Goal: Transaction & Acquisition: Obtain resource

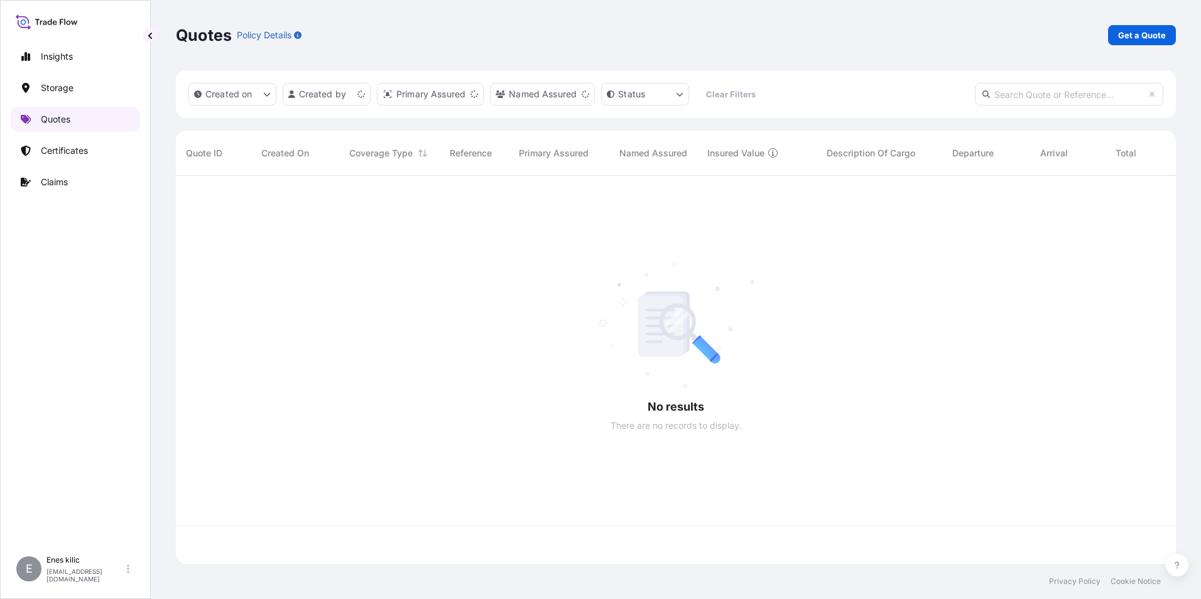
scroll to position [386, 991]
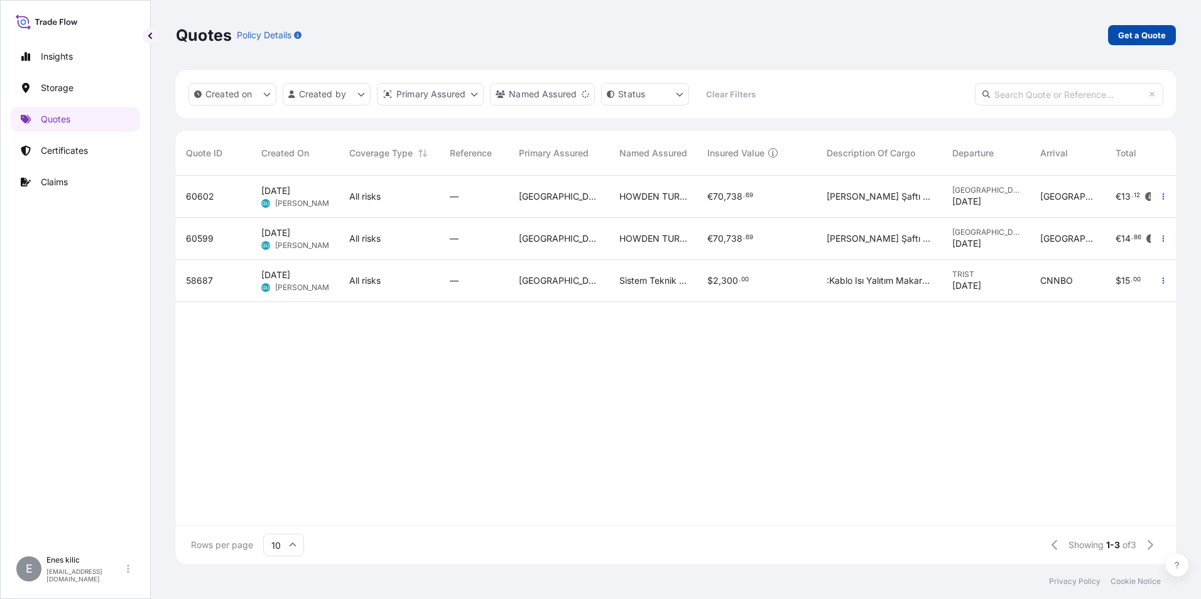
click at [1139, 31] on p "Get a Quote" at bounding box center [1142, 35] width 48 height 13
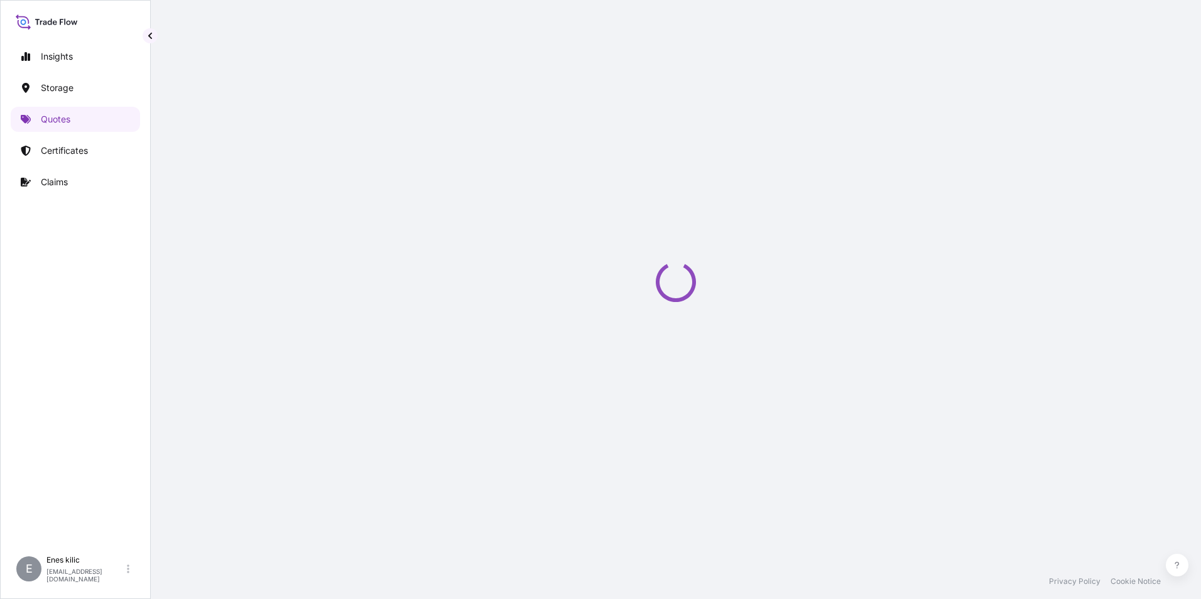
select select "Water"
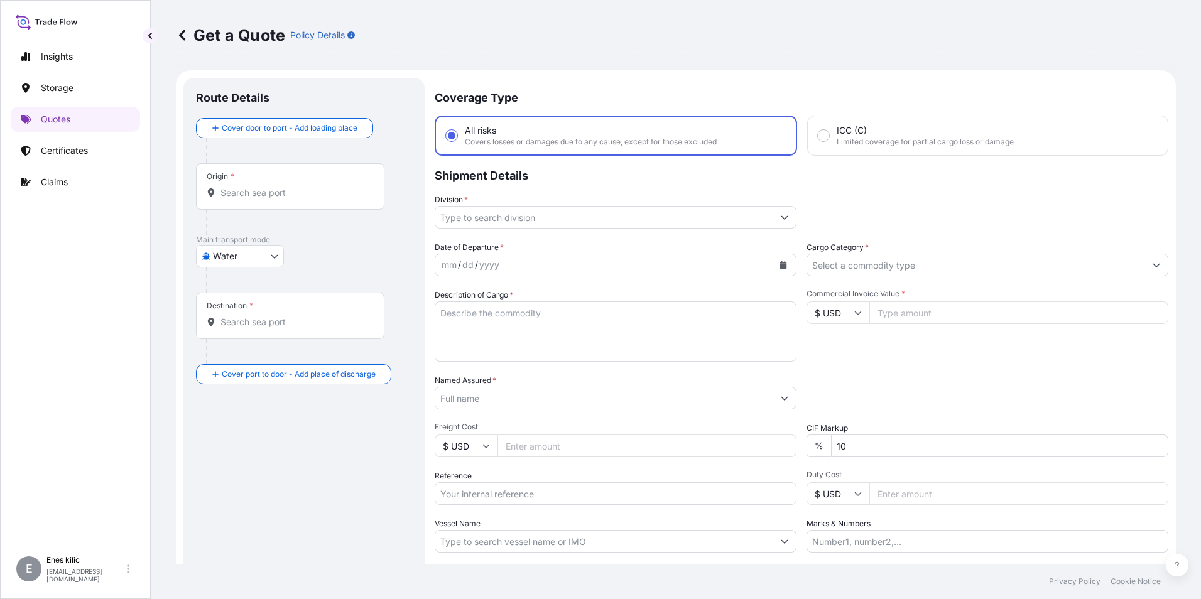
scroll to position [20, 0]
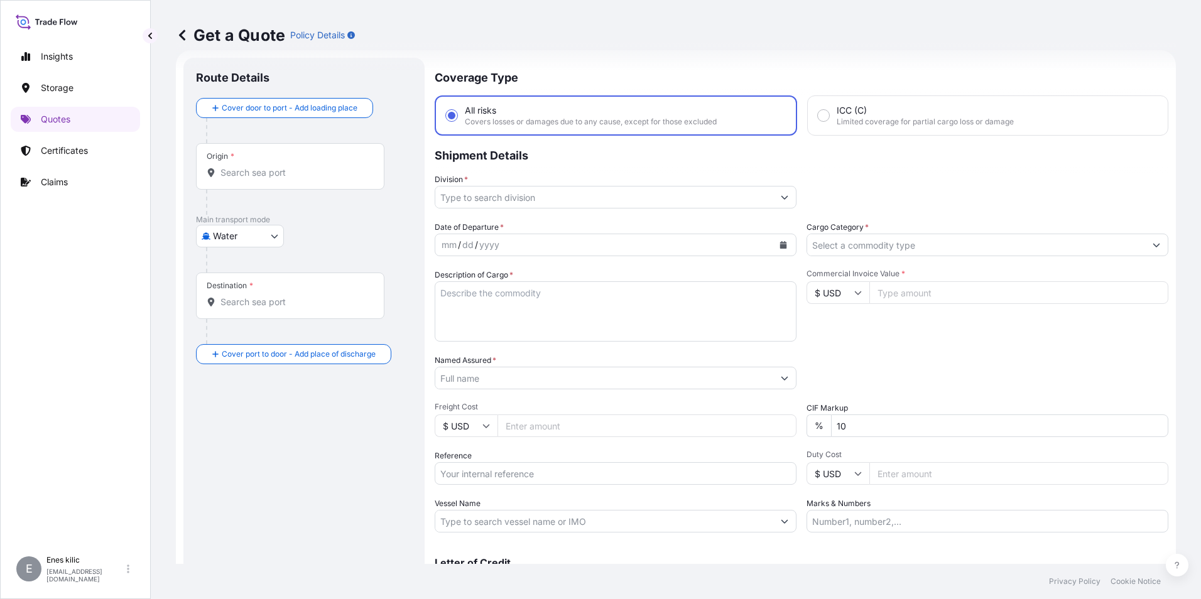
click at [303, 164] on div "Origin *" at bounding box center [290, 166] width 188 height 46
click at [303, 166] on input "Origin *" at bounding box center [295, 172] width 148 height 13
click at [244, 248] on div at bounding box center [309, 260] width 206 height 25
click at [244, 242] on body "0 options available. Insights Storage Quotes Certificates Claims E [PERSON_NAME…" at bounding box center [600, 299] width 1201 height 599
click at [247, 166] on div "Origin *" at bounding box center [290, 166] width 188 height 46
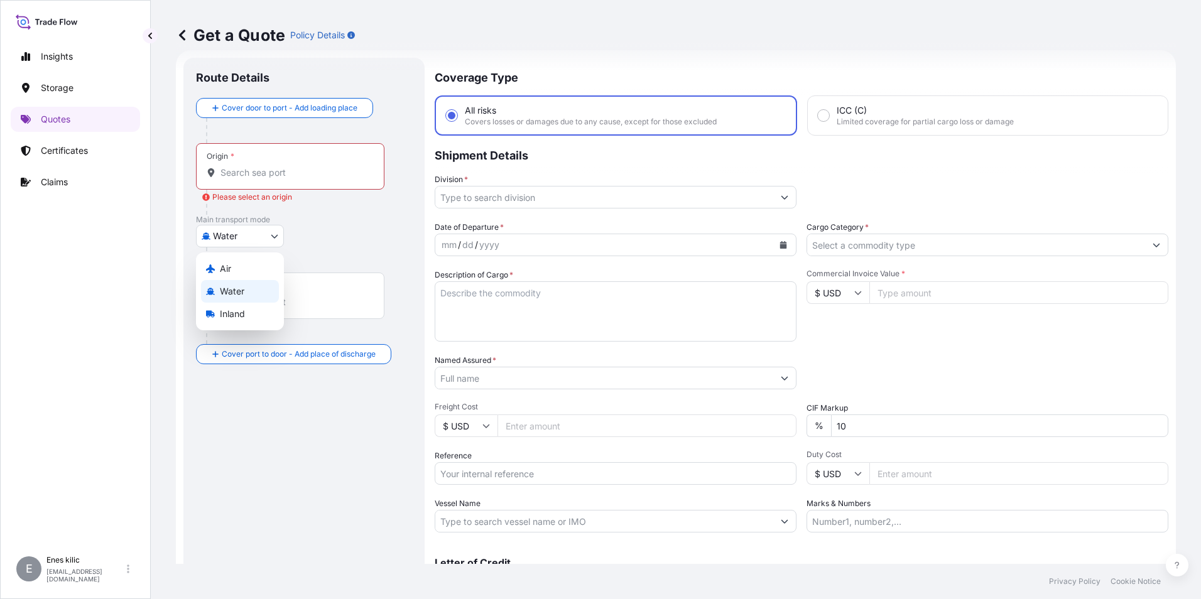
click at [247, 166] on input "Origin * Please select an origin" at bounding box center [295, 172] width 148 height 13
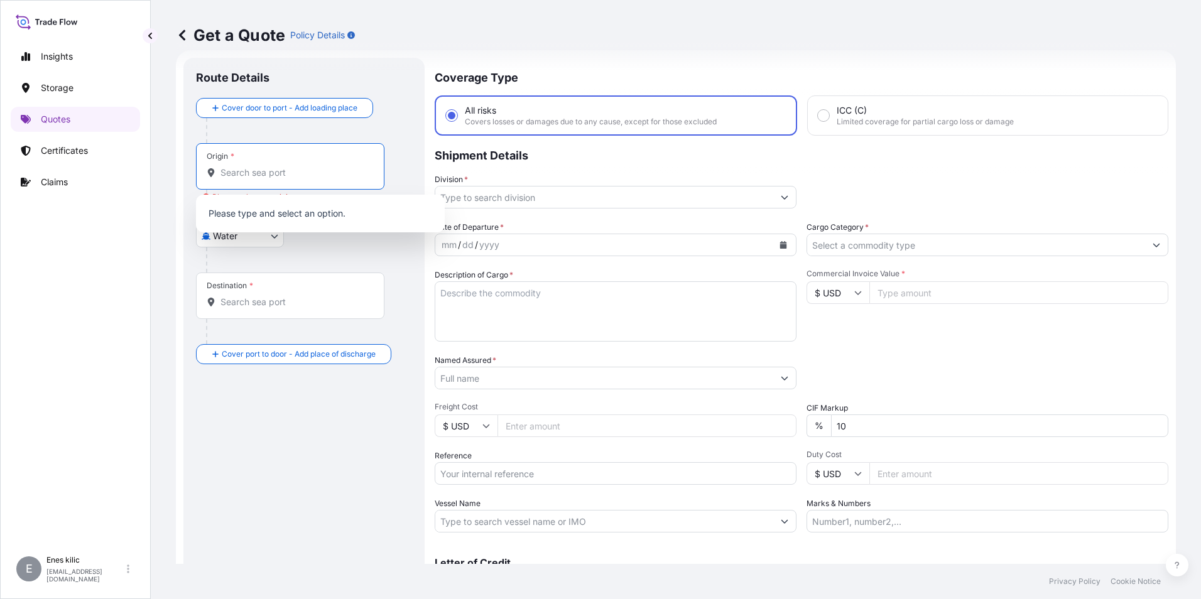
click at [286, 172] on input "Origin * Please select an origin" at bounding box center [295, 172] width 148 height 13
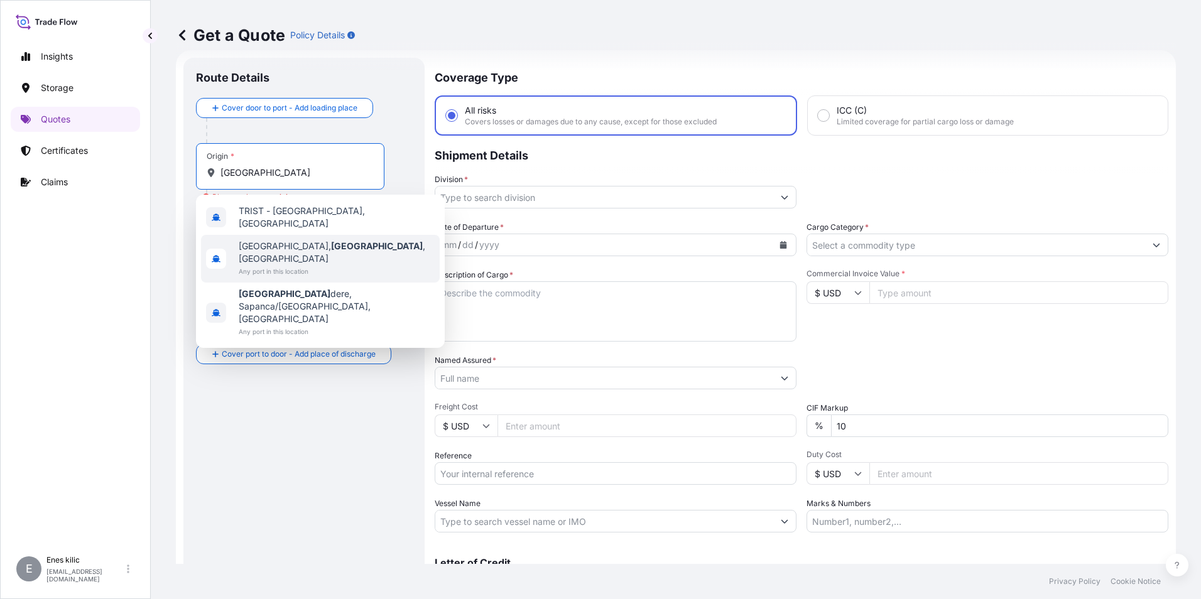
click at [322, 240] on span "[GEOGRAPHIC_DATA], [GEOGRAPHIC_DATA] , [GEOGRAPHIC_DATA]" at bounding box center [337, 252] width 196 height 25
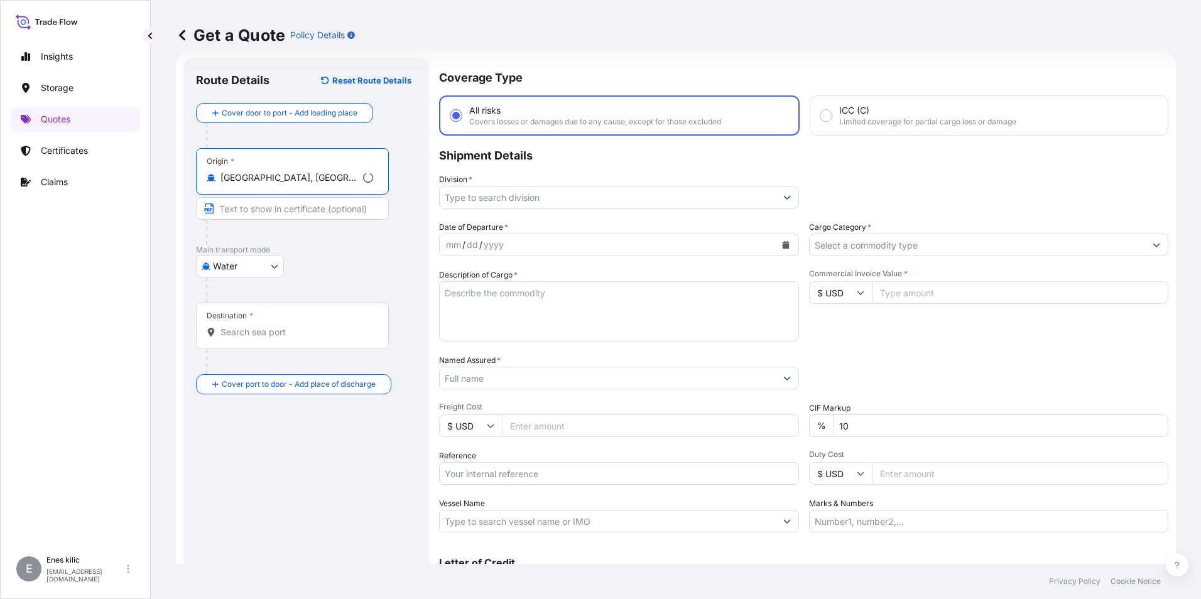
type input "[GEOGRAPHIC_DATA], [GEOGRAPHIC_DATA], [GEOGRAPHIC_DATA]"
click at [270, 326] on input "Destination *" at bounding box center [297, 332] width 153 height 13
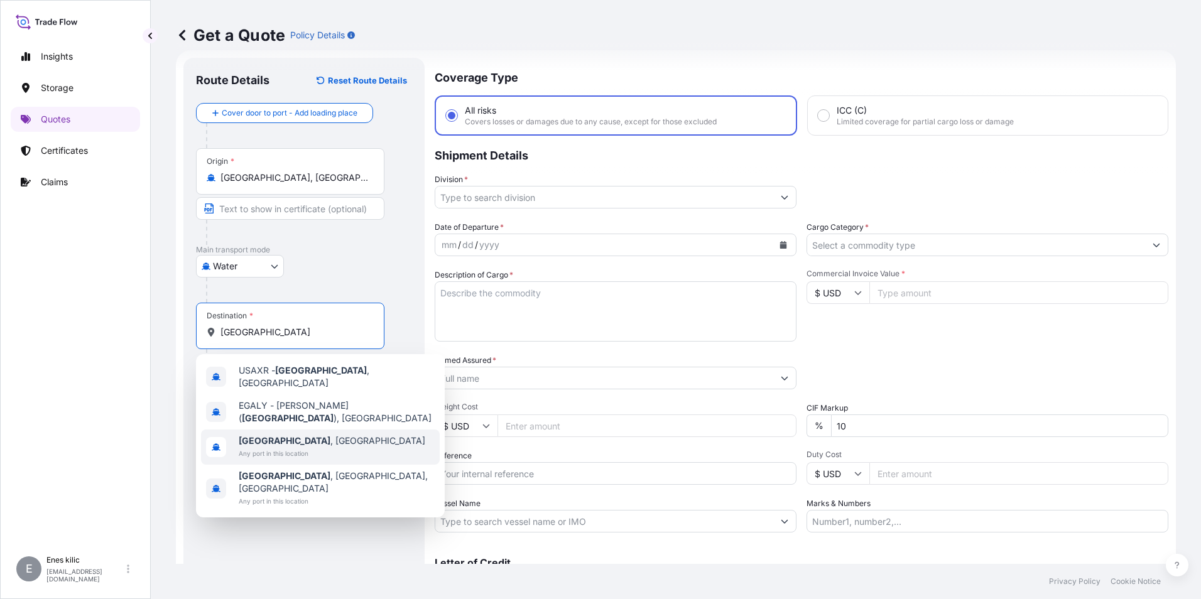
click at [299, 435] on span "[GEOGRAPHIC_DATA] , [GEOGRAPHIC_DATA]" at bounding box center [332, 441] width 187 height 13
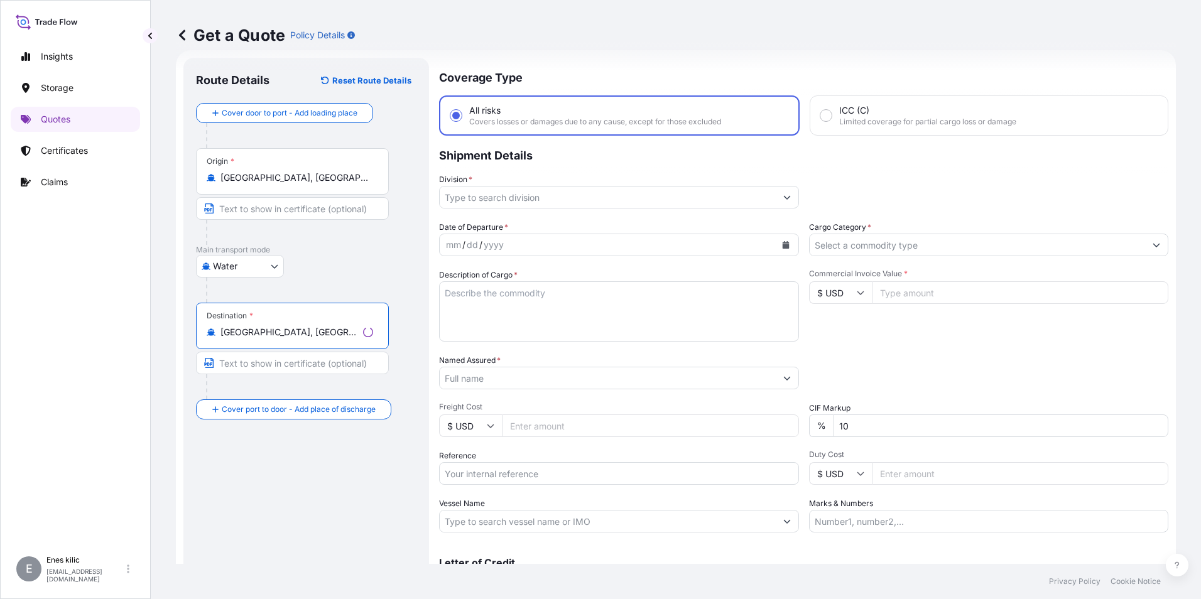
type input "[GEOGRAPHIC_DATA], [GEOGRAPHIC_DATA]"
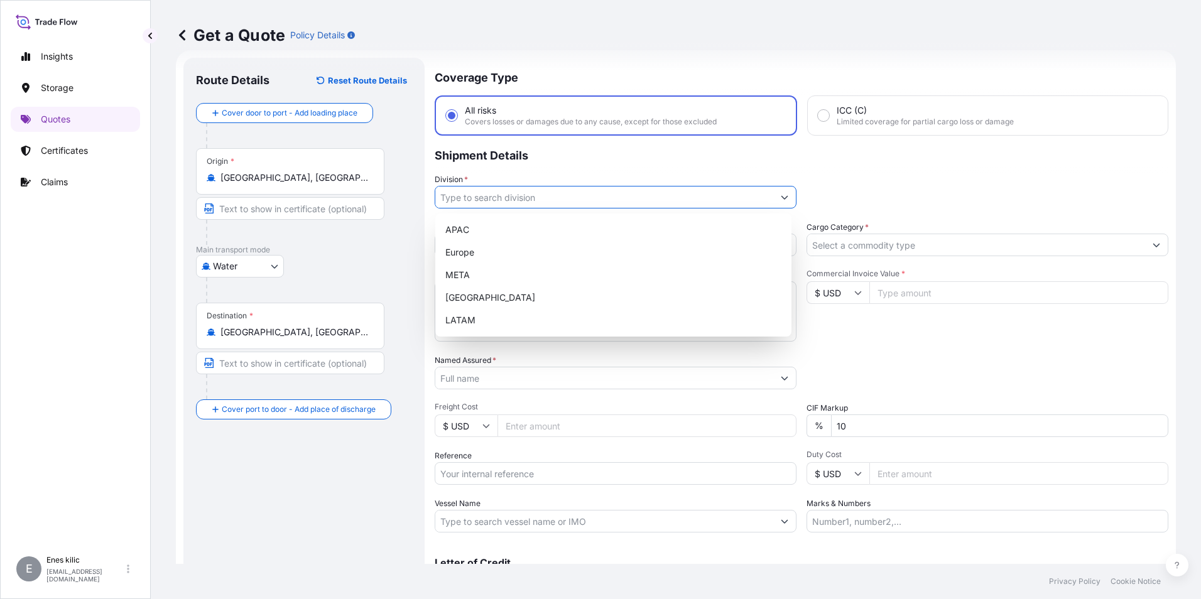
click at [498, 190] on input "Division *" at bounding box center [604, 197] width 338 height 23
click at [483, 274] on div "META" at bounding box center [613, 275] width 346 height 23
type input "META"
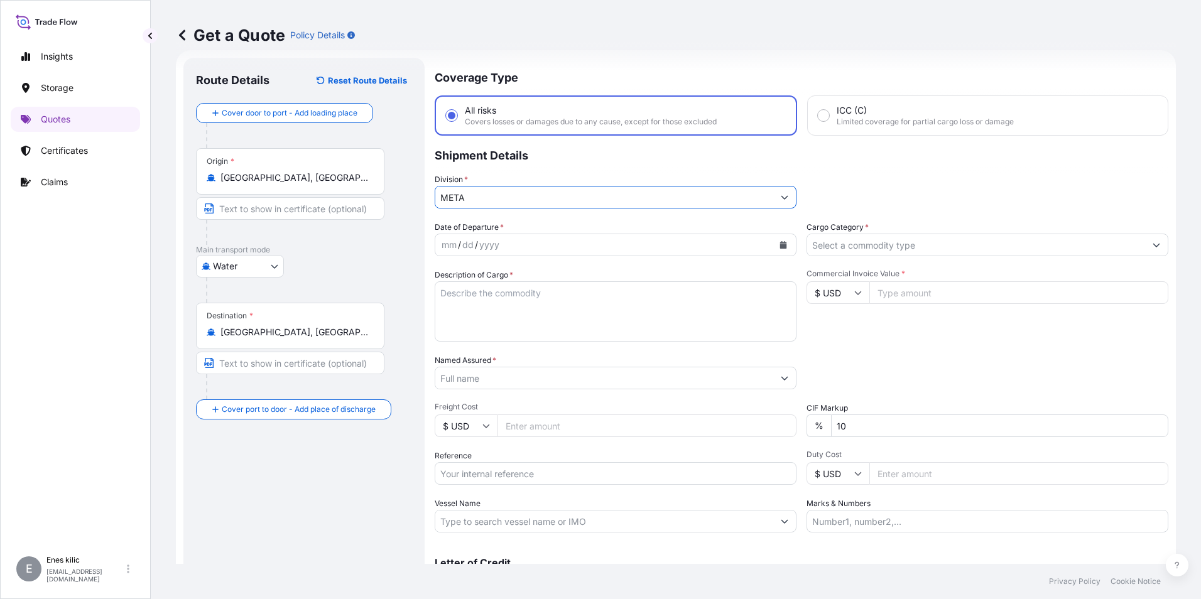
click at [852, 248] on input "Cargo Category *" at bounding box center [976, 245] width 338 height 23
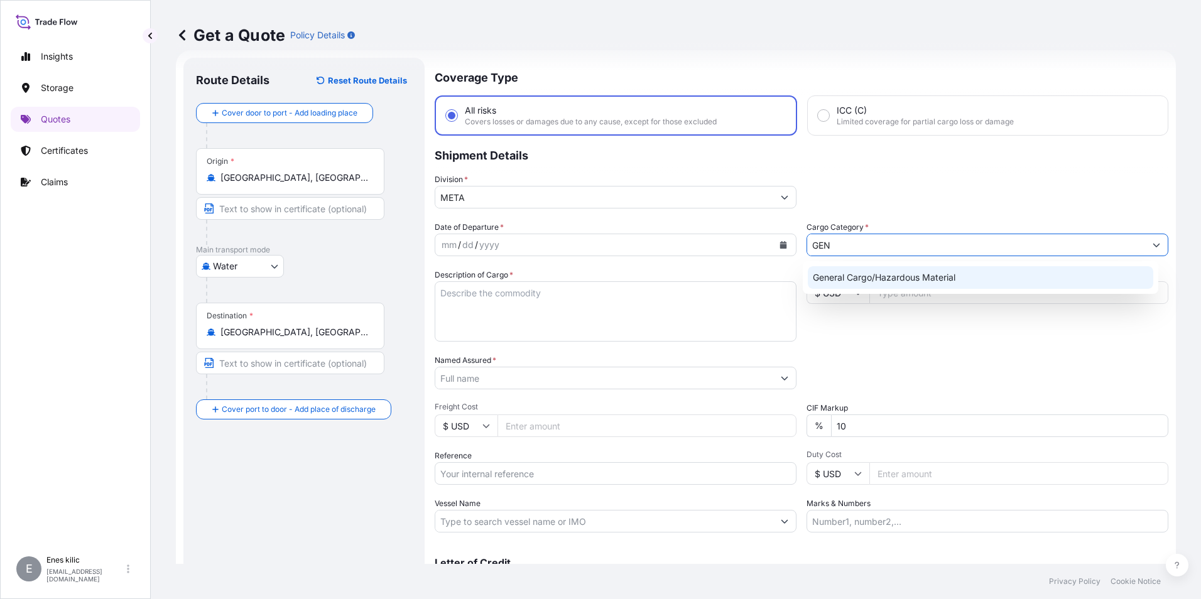
click at [869, 273] on div "General Cargo/Hazardous Material" at bounding box center [981, 277] width 346 height 23
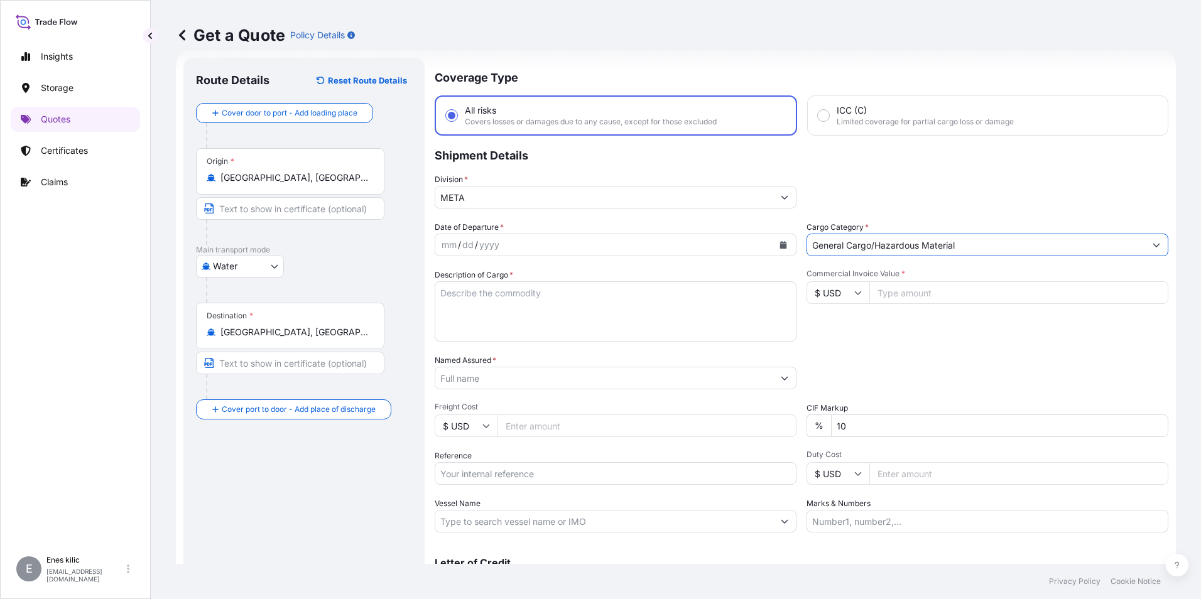
type input "General Cargo/Hazardous Material"
click at [604, 231] on div "Date of Departure * mm / dd / yyyy" at bounding box center [616, 238] width 362 height 35
click at [601, 238] on div "mm / dd / yyyy" at bounding box center [604, 245] width 338 height 23
click at [785, 245] on button "Calendar" at bounding box center [783, 245] width 20 height 20
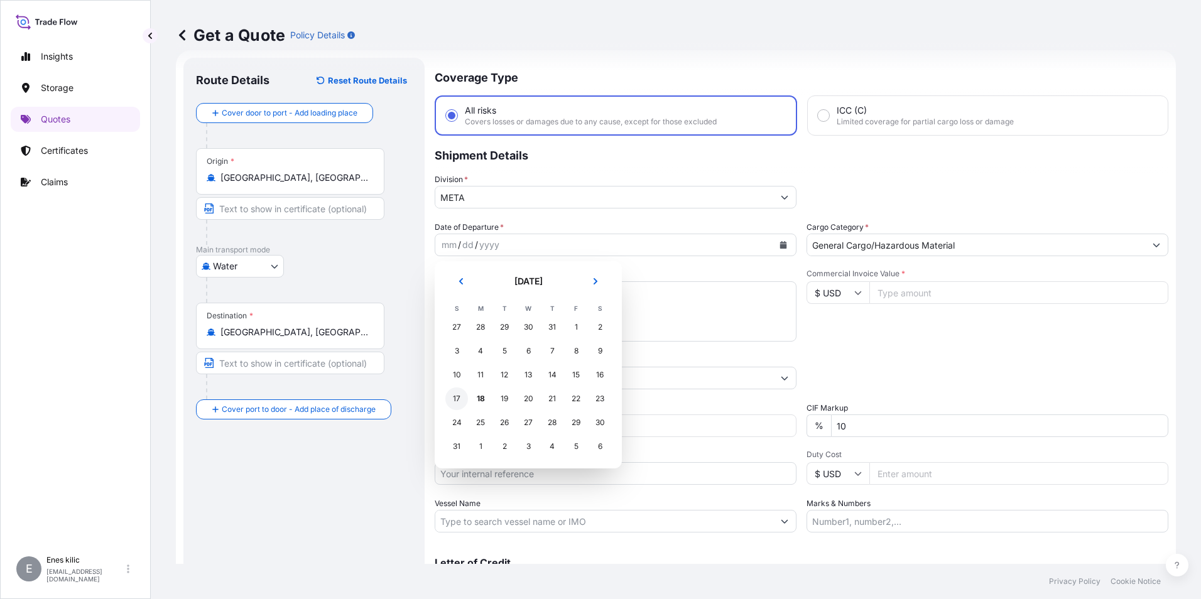
click at [452, 396] on div "17" at bounding box center [456, 399] width 23 height 23
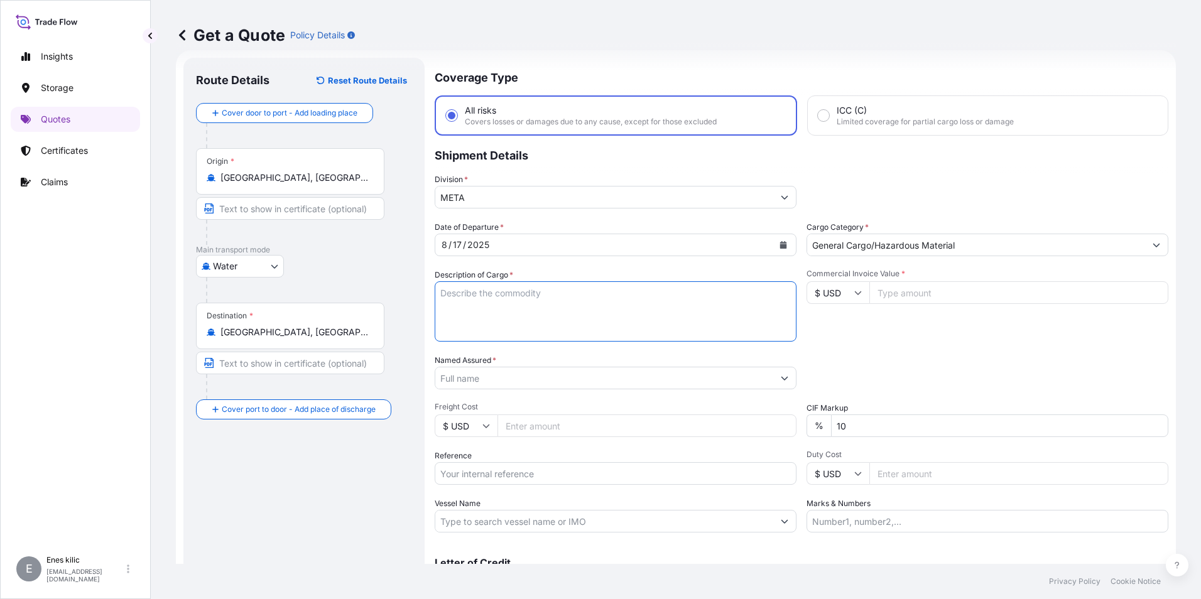
click at [486, 309] on textarea "Description of Cargo *" at bounding box center [616, 311] width 362 height 60
click at [498, 300] on textarea "Description of Cargo *" at bounding box center [616, 311] width 362 height 60
paste textarea ""TEXTILE ( TROUSERS, SKIRT, TSHIRT ) ACID NO: 3794562492025080105 IMPORTER TAX …"
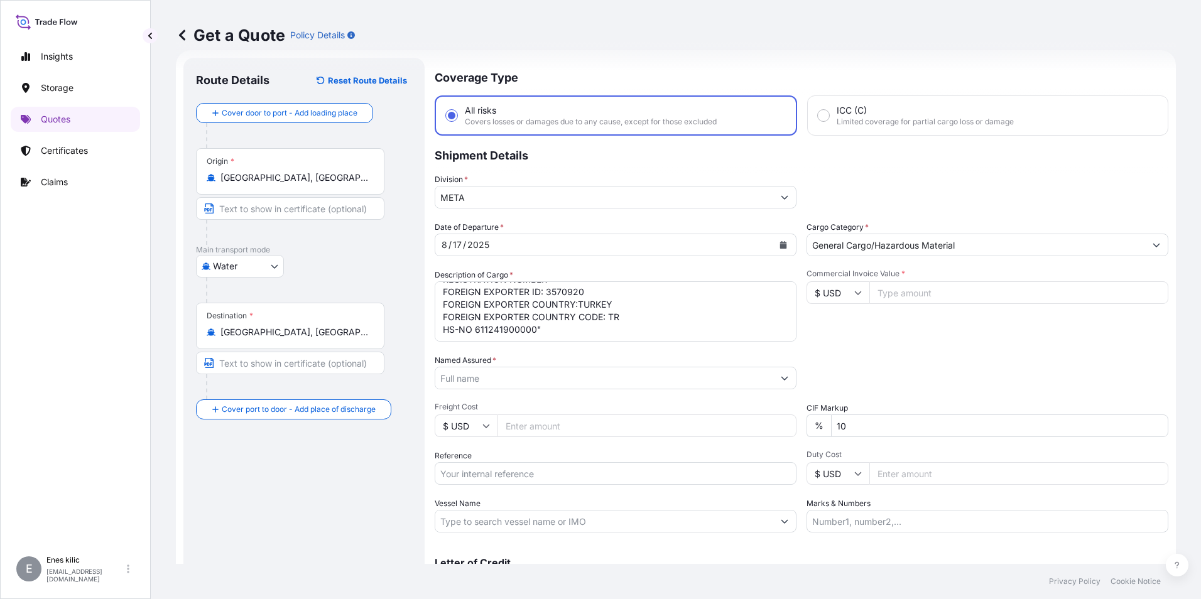
click at [551, 325] on textarea ""TEXTILE ( TROUSERS, SKIRT, TSHIRT ) ACID NO: 3794562492025080105 IMPORTER TAX …" at bounding box center [616, 311] width 362 height 60
paste textarea "EF [PERSON_NAME]"
click at [528, 332] on textarea ""TEXTILE ( TROUSERS, SKIRT, TSHIRT ) ACID NO: 3794562492025080105 IMPORTER TAX …" at bounding box center [616, 311] width 362 height 60
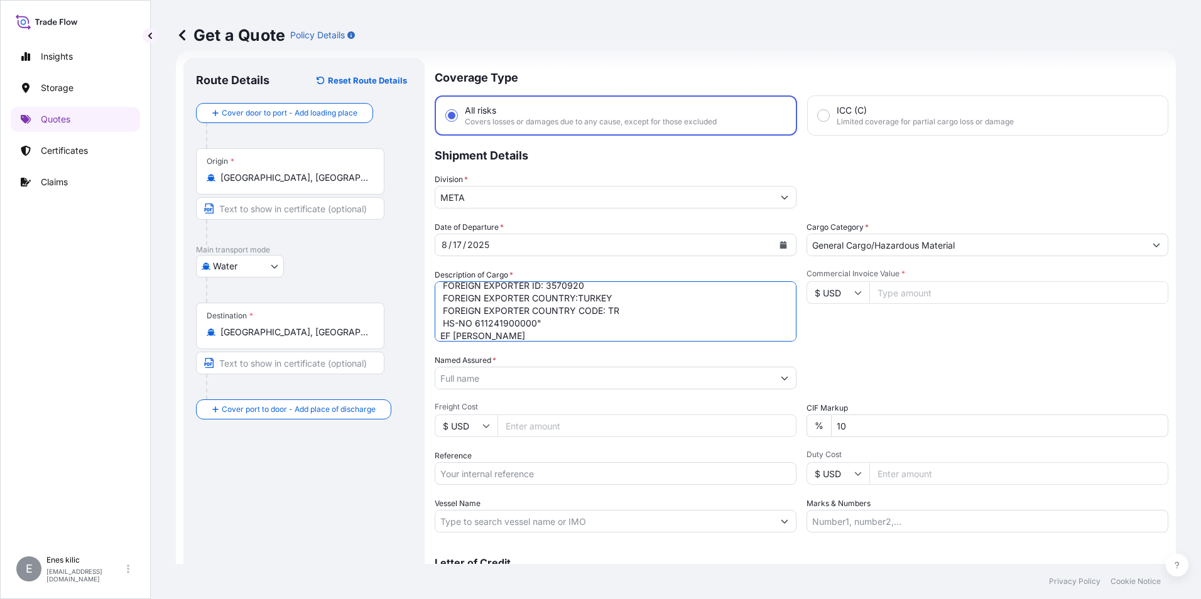
paste textarea "CMA CGM"
drag, startPoint x: 531, startPoint y: 331, endPoint x: 550, endPoint y: 337, distance: 19.1
click at [532, 332] on textarea ""TEXTILE ( TROUSERS, SKIRT, TSHIRT ) ACID NO: 3794562492025080105 IMPORTER TAX …" at bounding box center [616, 311] width 362 height 60
paste textarea "0LTNIE1MA"
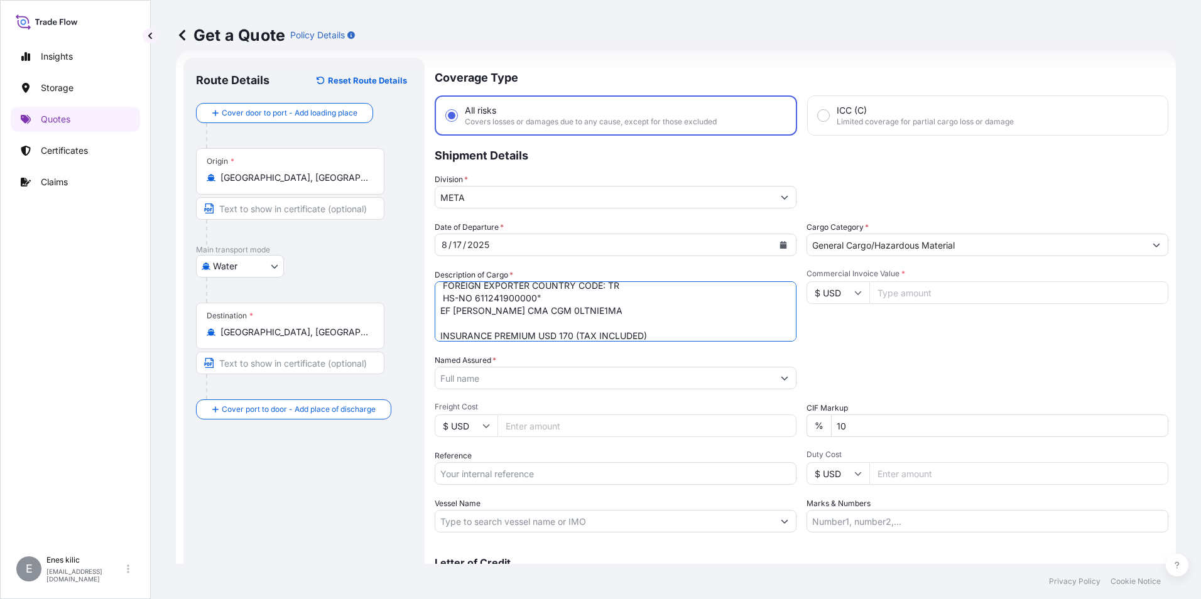
type textarea ""TEXTILE ( TROUSERS, SKIRT, TSHIRT ) ACID NO: 3794562492025080105 IMPORTER TAX …"
click at [922, 293] on input "Commercial Invoice Value *" at bounding box center [1018, 292] width 299 height 23
click at [967, 340] on div "Commercial Invoice Value * $ USD 60710" at bounding box center [988, 305] width 362 height 73
click at [930, 293] on input "60710" at bounding box center [1018, 292] width 299 height 23
type input "60710.99"
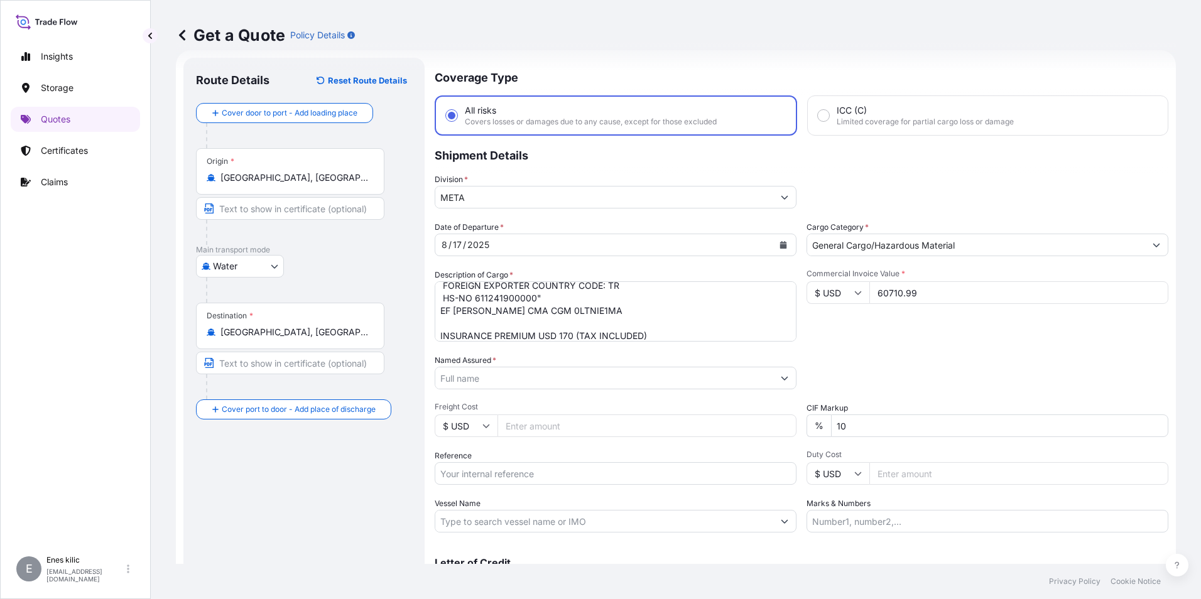
click at [915, 349] on div "Date of Departure * [DATE] Cargo Category * General Cargo/Hazardous Material De…" at bounding box center [802, 377] width 734 height 312
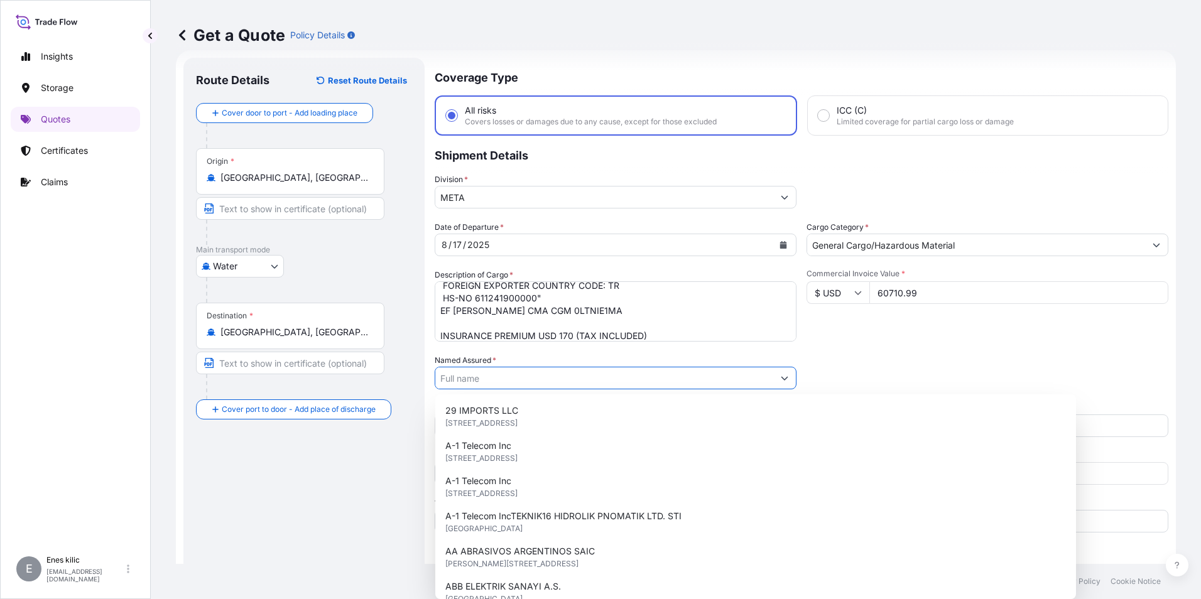
click at [471, 378] on input "Named Assured *" at bounding box center [604, 378] width 338 height 23
click at [503, 377] on input "Named Assured *" at bounding box center [604, 378] width 338 height 23
paste input "LC WAIKIKI MAGAZACILIK HIZMETLERI TICARET AS"
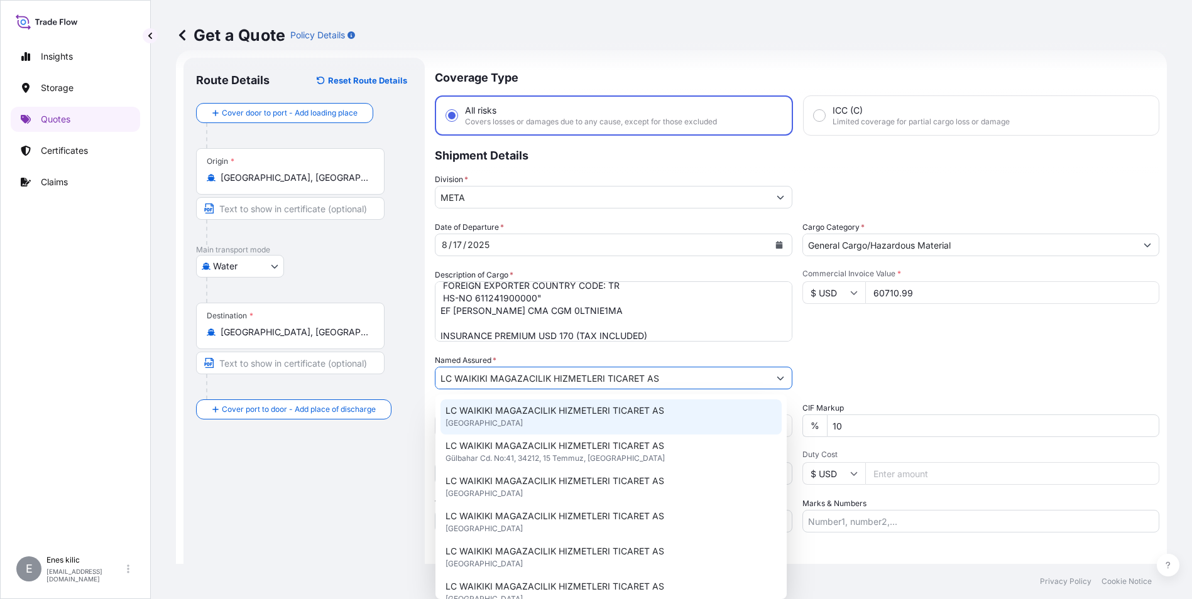
click at [516, 413] on span "LC WAIKIKI MAGAZACILIK HIZMETLERI TICARET AS" at bounding box center [554, 411] width 219 height 13
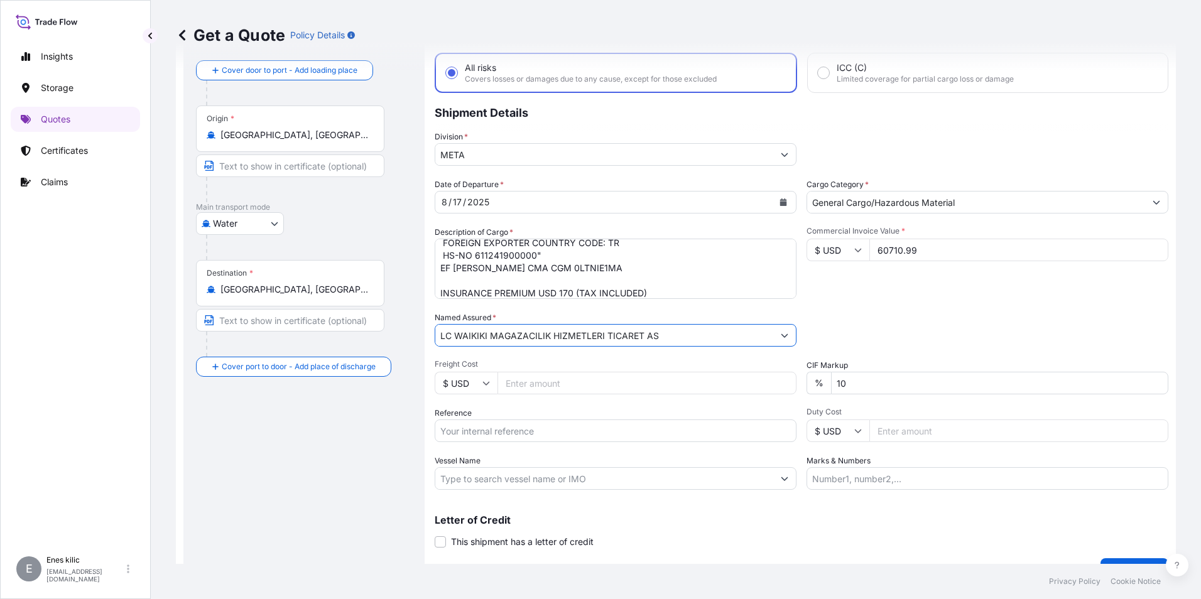
scroll to position [83, 0]
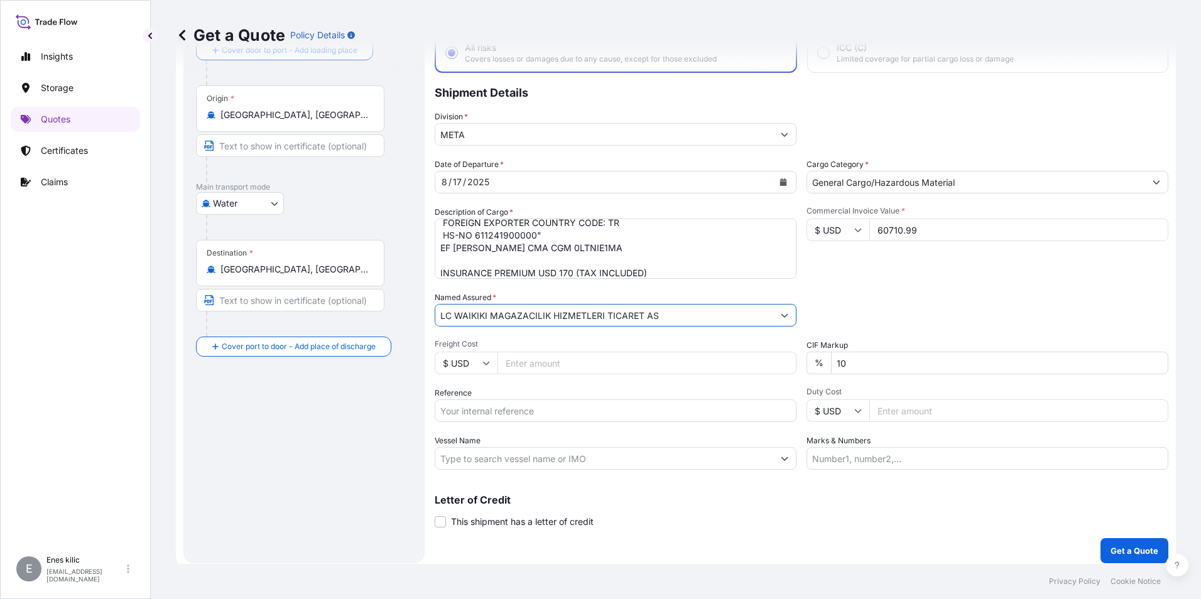
type input "LC WAIKIKI MAGAZACILIK HIZMETLERI TICARET AS"
click at [493, 412] on input "Reference" at bounding box center [616, 411] width 362 height 23
click at [511, 404] on input "Reference" at bounding box center [616, 411] width 362 height 23
paste input "2501771289"
type input "2501771289"
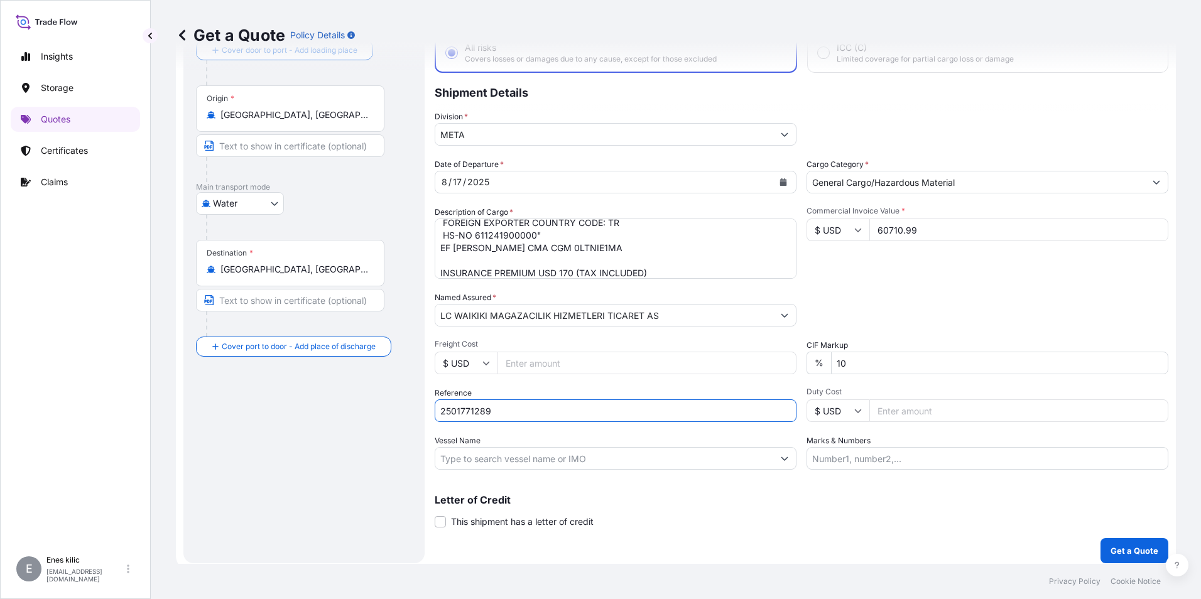
click at [504, 433] on div "Date of Departure * [DATE] Cargo Category * General Cargo/Hazardous Material De…" at bounding box center [802, 314] width 734 height 312
click at [503, 453] on input "Vessel Name" at bounding box center [604, 458] width 338 height 23
click at [515, 462] on input "Vessel Name" at bounding box center [604, 458] width 338 height 23
paste input "EF [PERSON_NAME]"
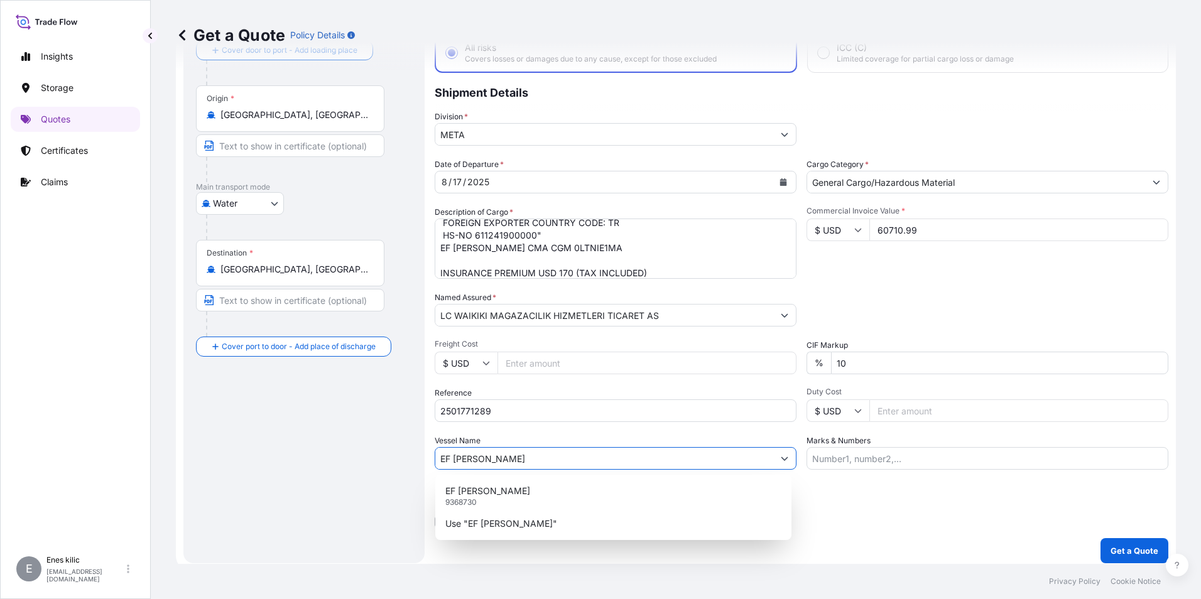
type input "EF [PERSON_NAME]"
click at [550, 430] on div "Date of Departure * [DATE] Cargo Category * General Cargo/Hazardous Material De…" at bounding box center [802, 314] width 734 height 312
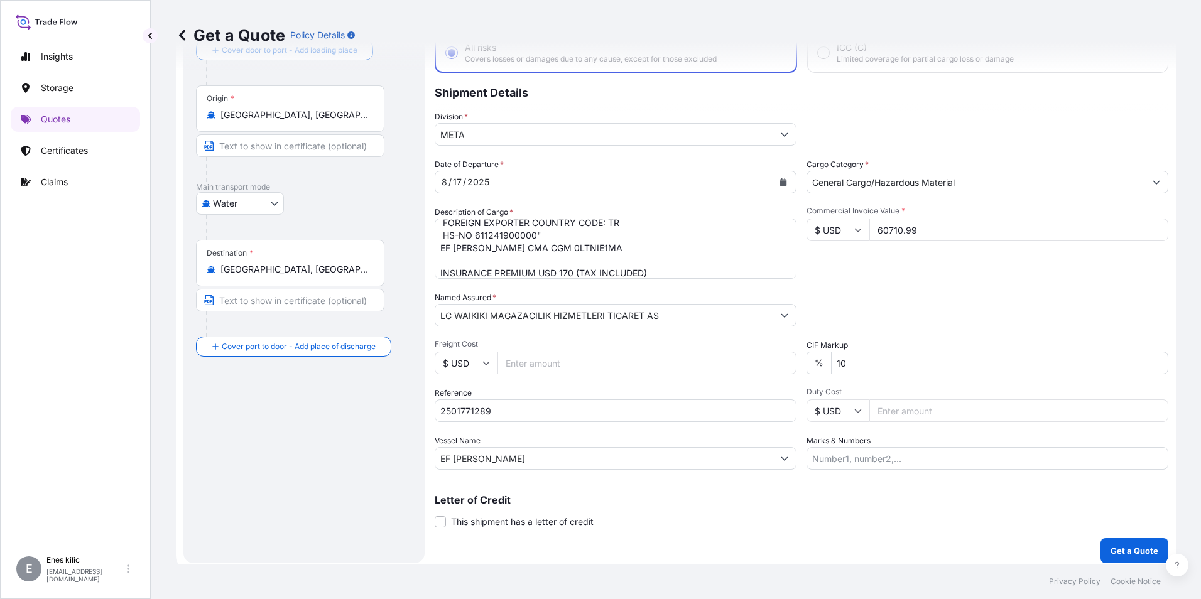
click at [883, 362] on input "10" at bounding box center [999, 363] width 337 height 23
click at [922, 268] on div "Commercial Invoice Value * $ USD 60710.99" at bounding box center [988, 242] width 362 height 73
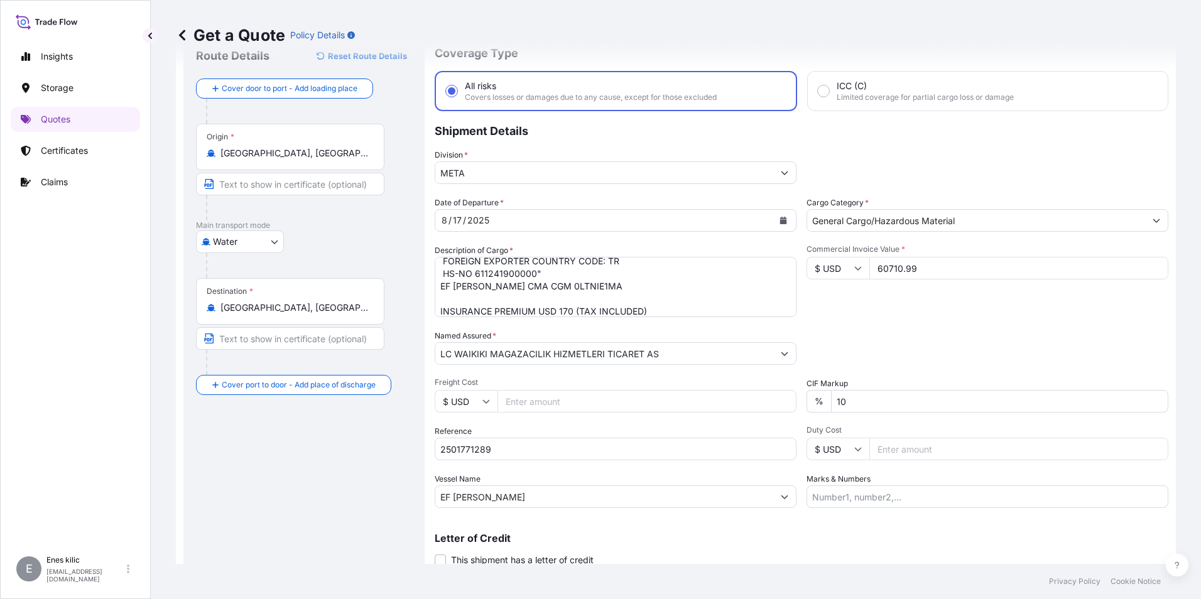
scroll to position [90, 0]
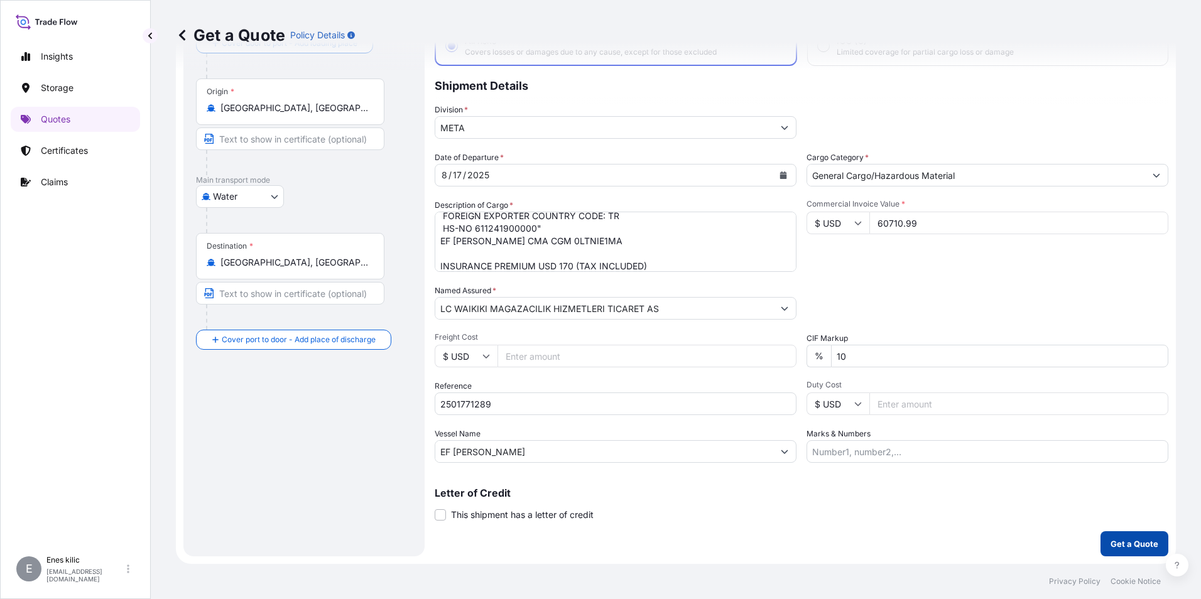
click at [1111, 540] on p "Get a Quote" at bounding box center [1135, 544] width 48 height 13
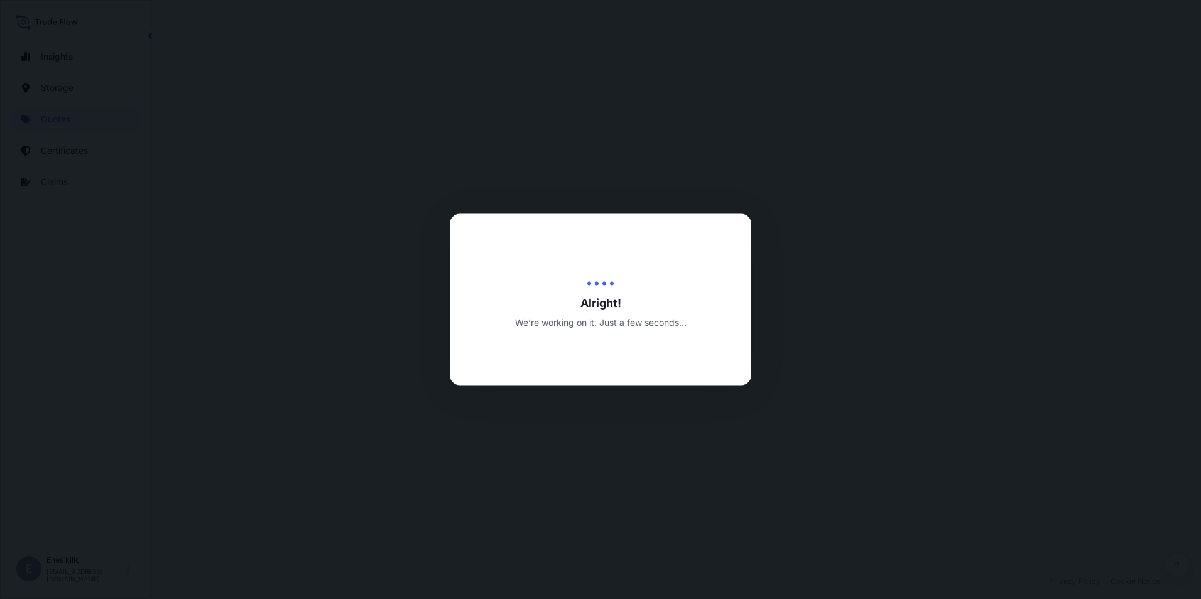
select select "Water"
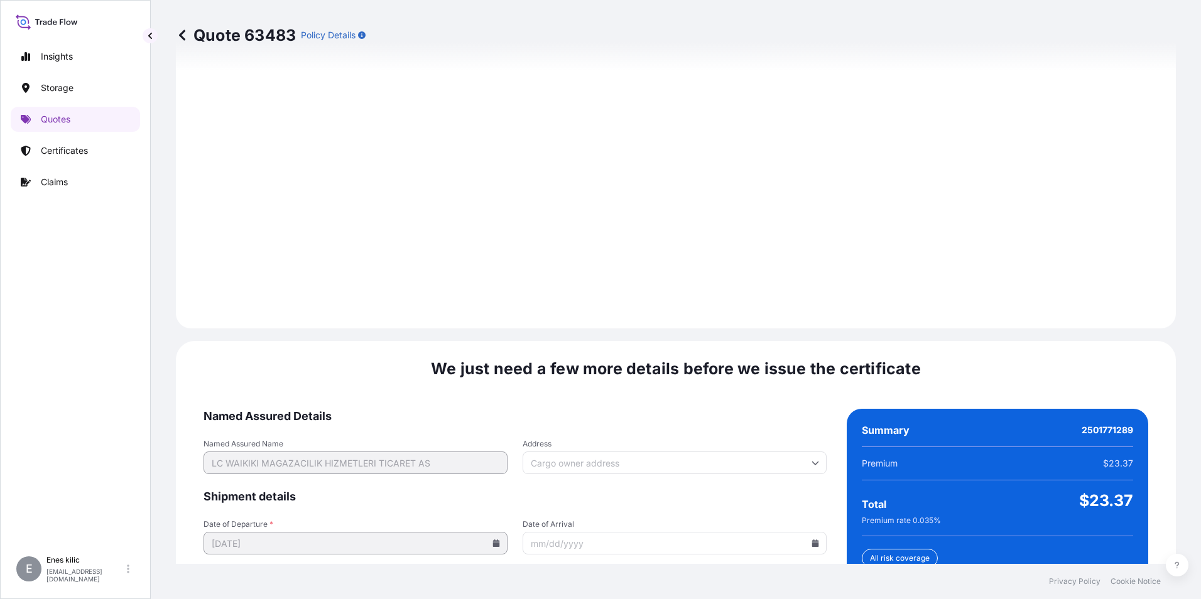
scroll to position [1769, 0]
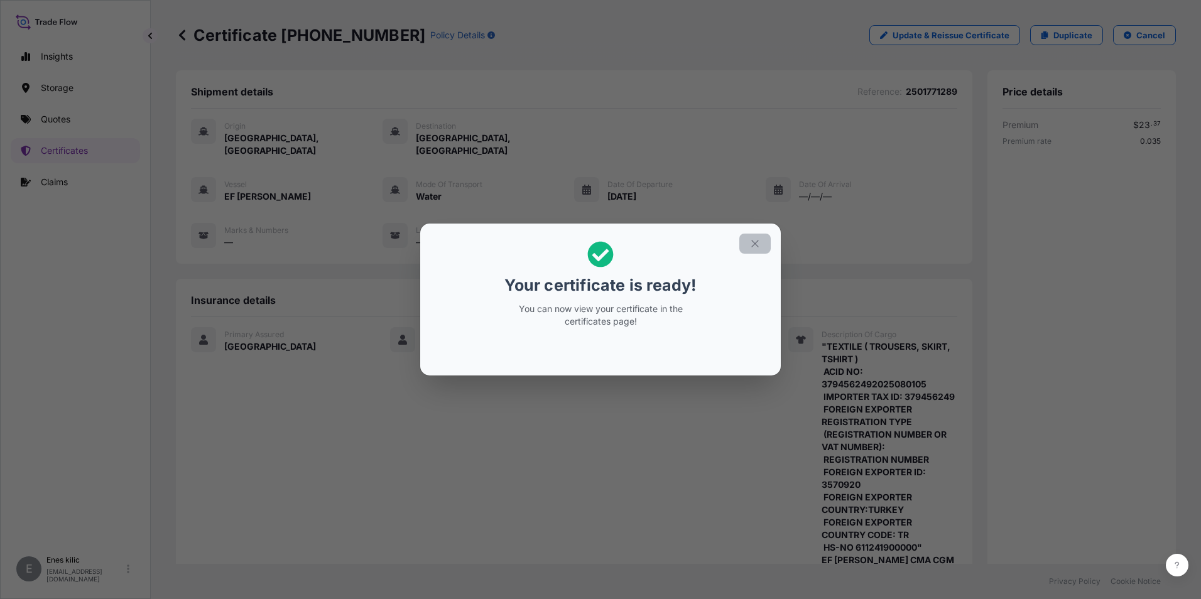
click at [756, 241] on icon "button" at bounding box center [754, 243] width 11 height 11
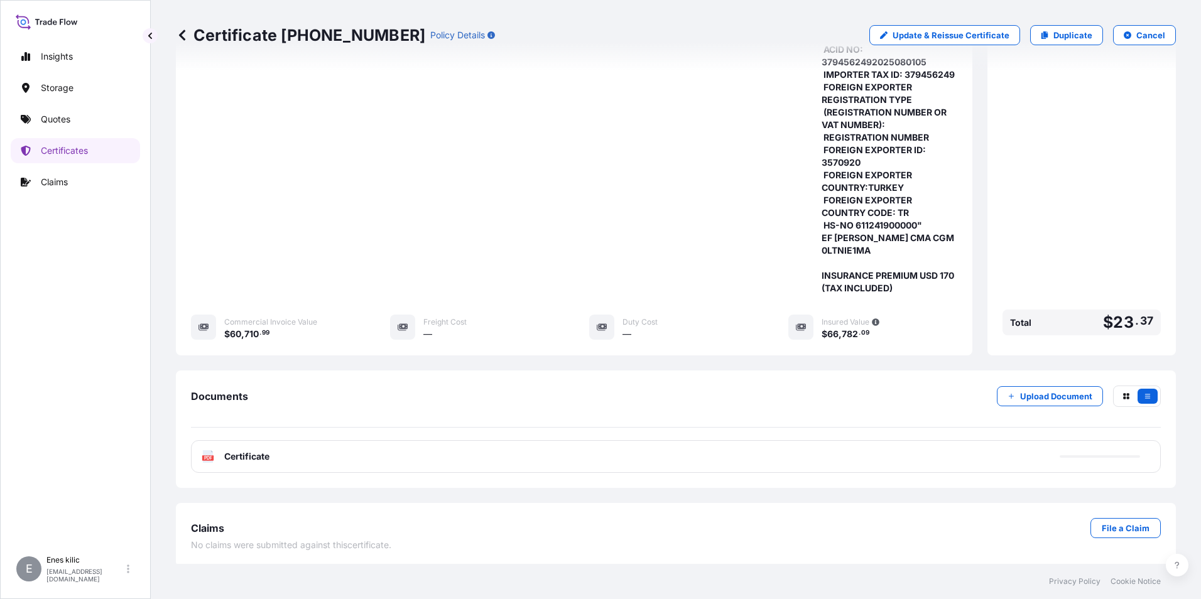
scroll to position [325, 0]
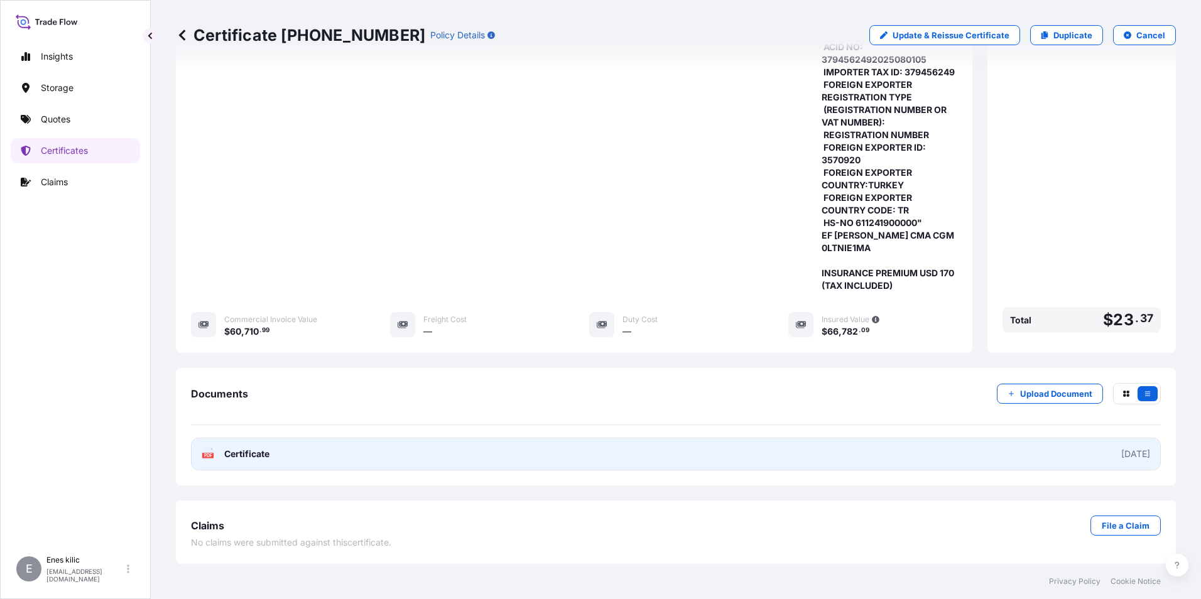
click at [219, 454] on div "PDF Certificate" at bounding box center [236, 454] width 68 height 13
